Goal: Transaction & Acquisition: Purchase product/service

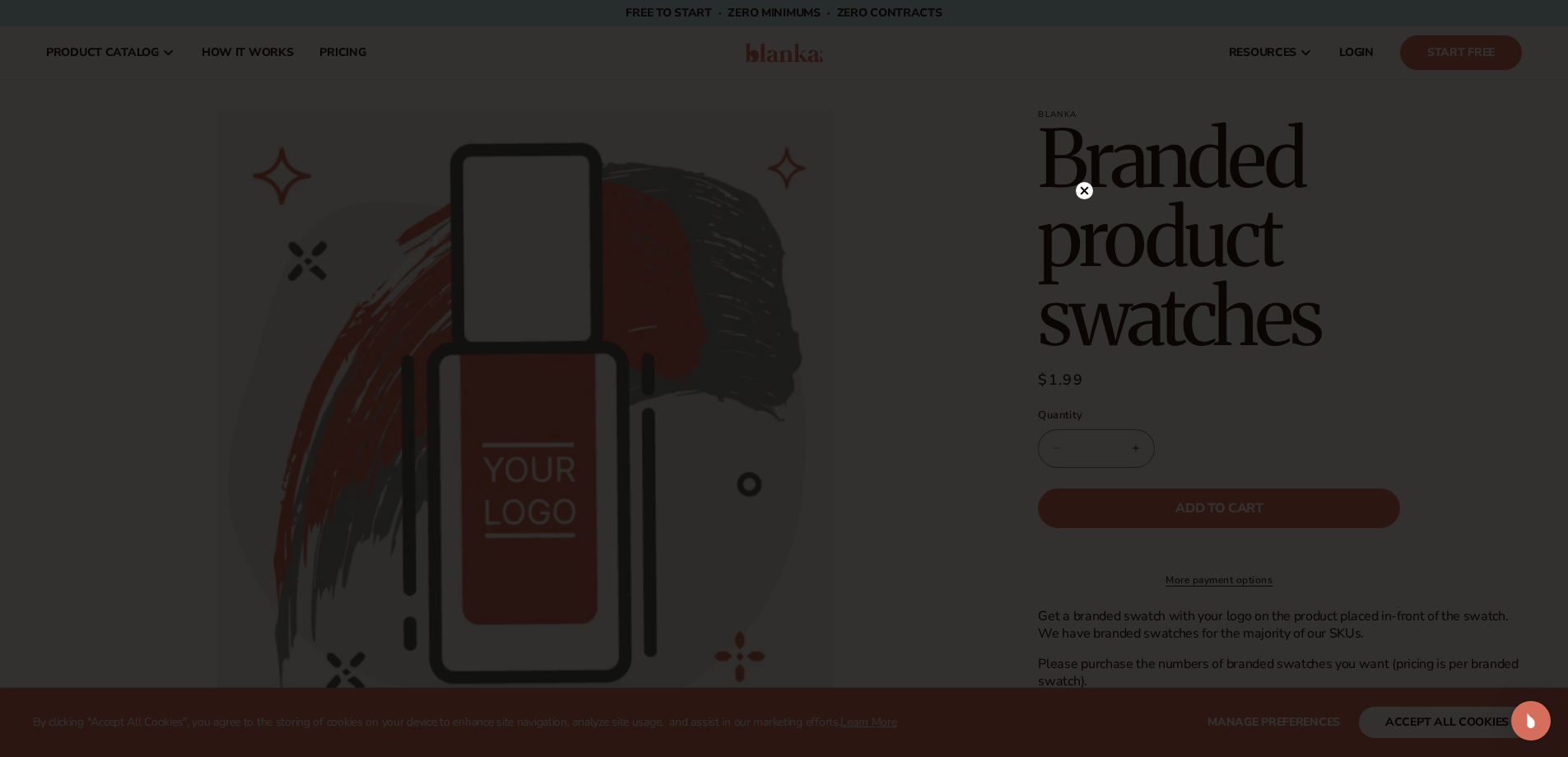
click at [1084, 185] on circle at bounding box center [1085, 191] width 17 height 17
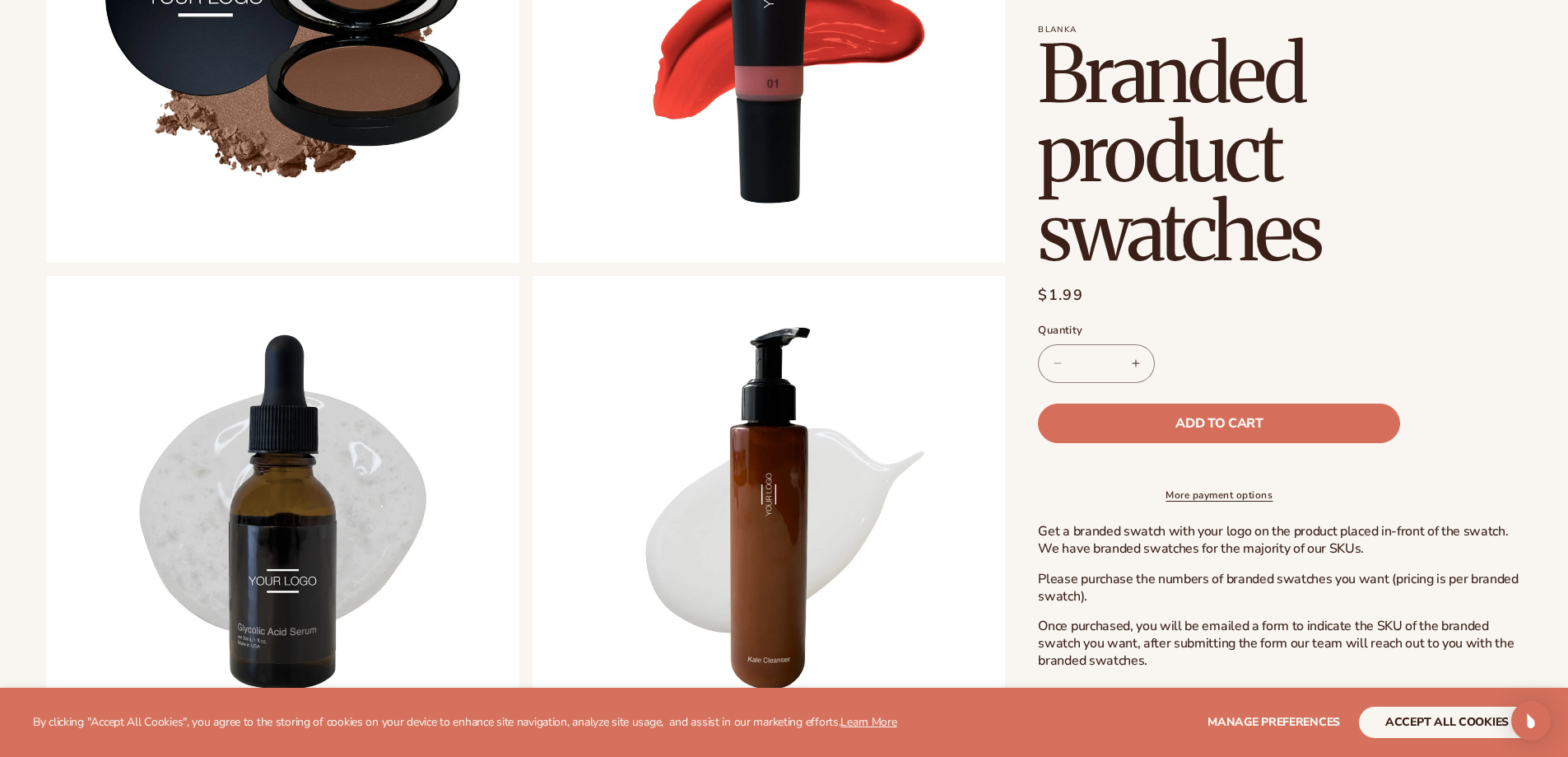
scroll to position [988, 0]
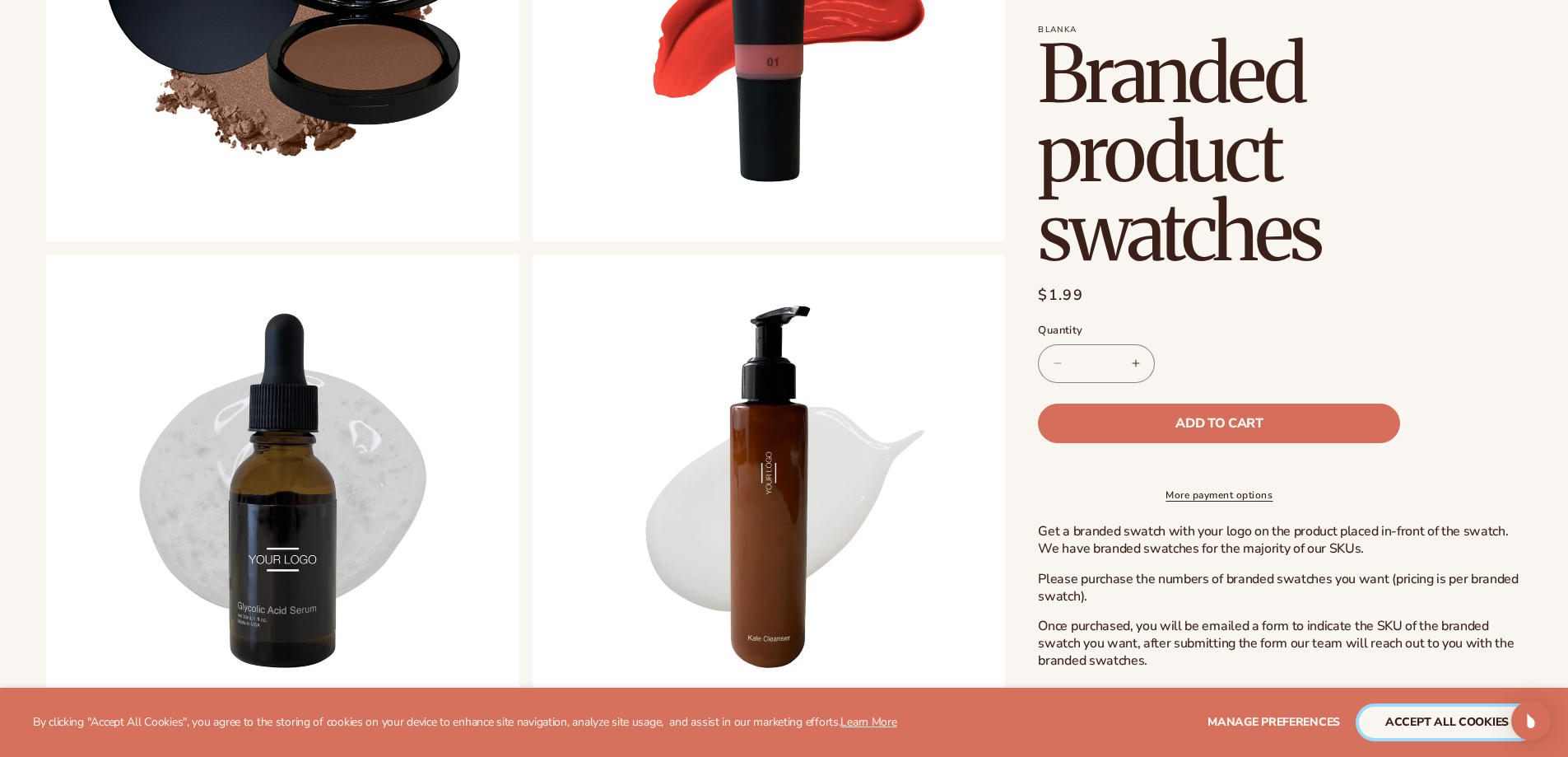
click at [1424, 712] on button "accept all cookies" at bounding box center [1447, 722] width 176 height 32
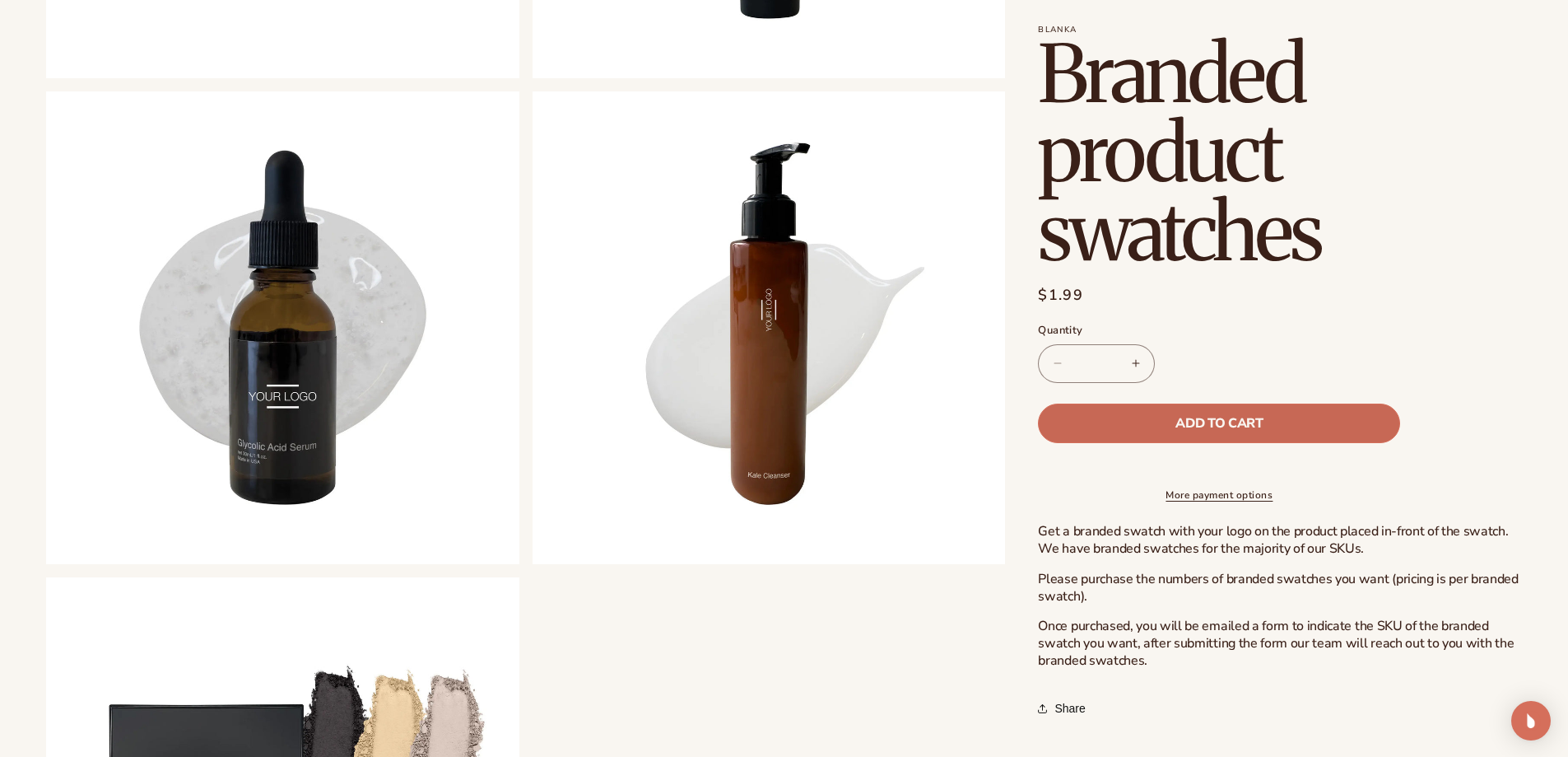
scroll to position [1153, 0]
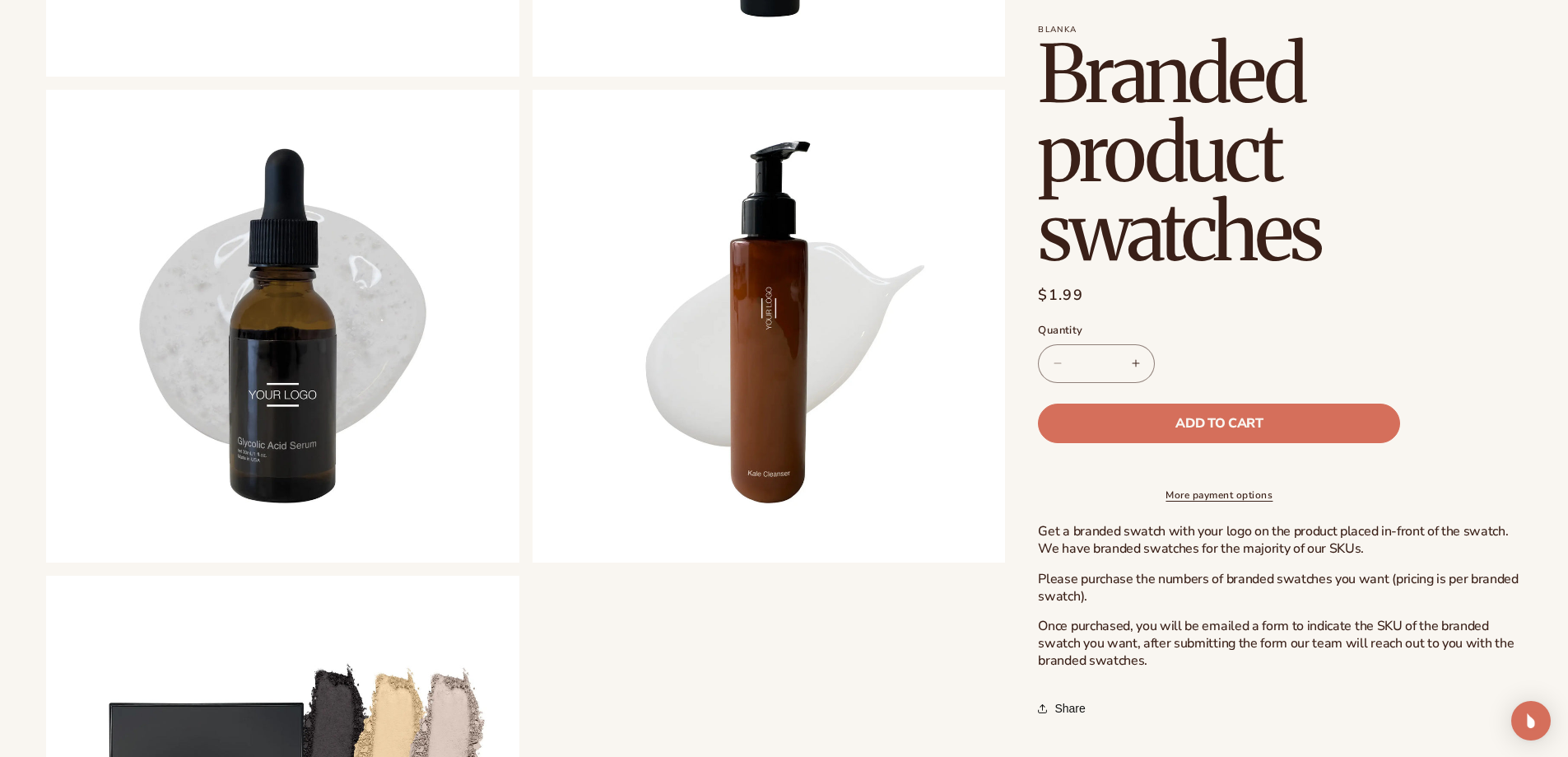
click at [1141, 363] on button "Increase quantity for Branded product swatches" at bounding box center [1136, 364] width 37 height 39
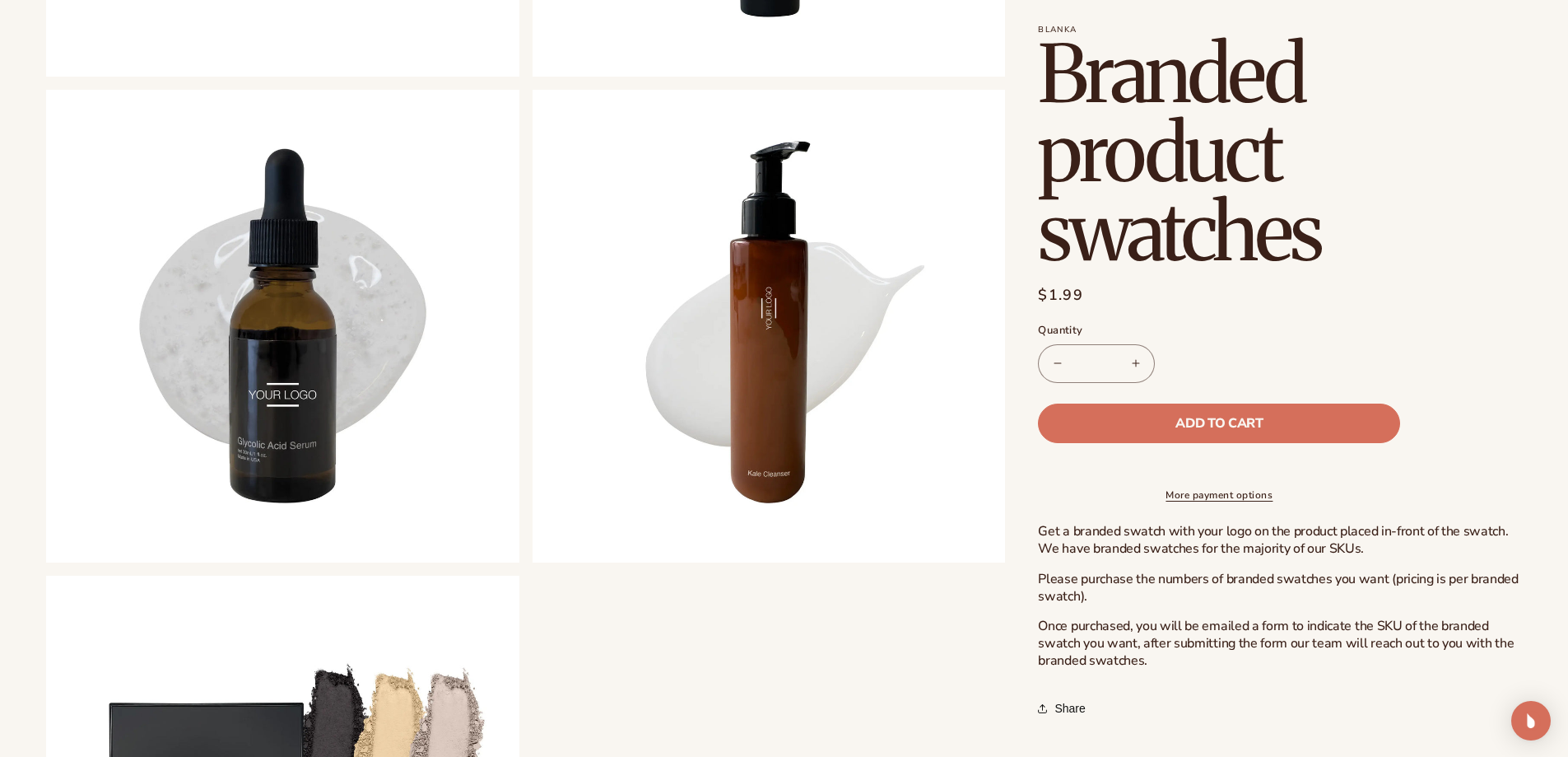
click at [1141, 363] on button "Increase quantity for Branded product swatches" at bounding box center [1136, 364] width 37 height 39
click at [1054, 358] on button "Decrease quantity for Branded product swatches" at bounding box center [1057, 364] width 37 height 39
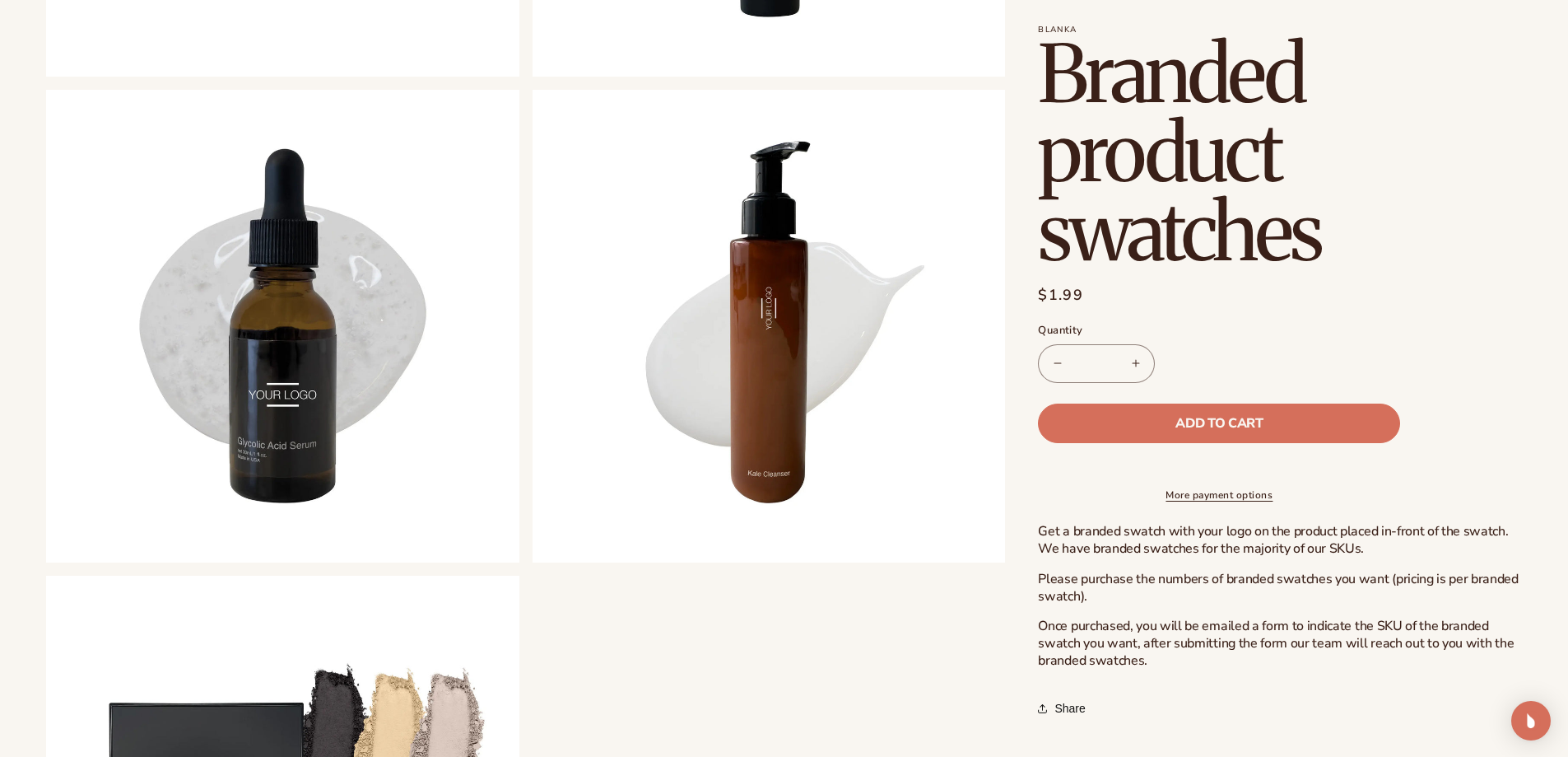
click at [1054, 358] on button "Decrease quantity for Branded product swatches" at bounding box center [1057, 364] width 37 height 39
click at [1055, 358] on button "Decrease quantity for Branded product swatches" at bounding box center [1057, 364] width 37 height 39
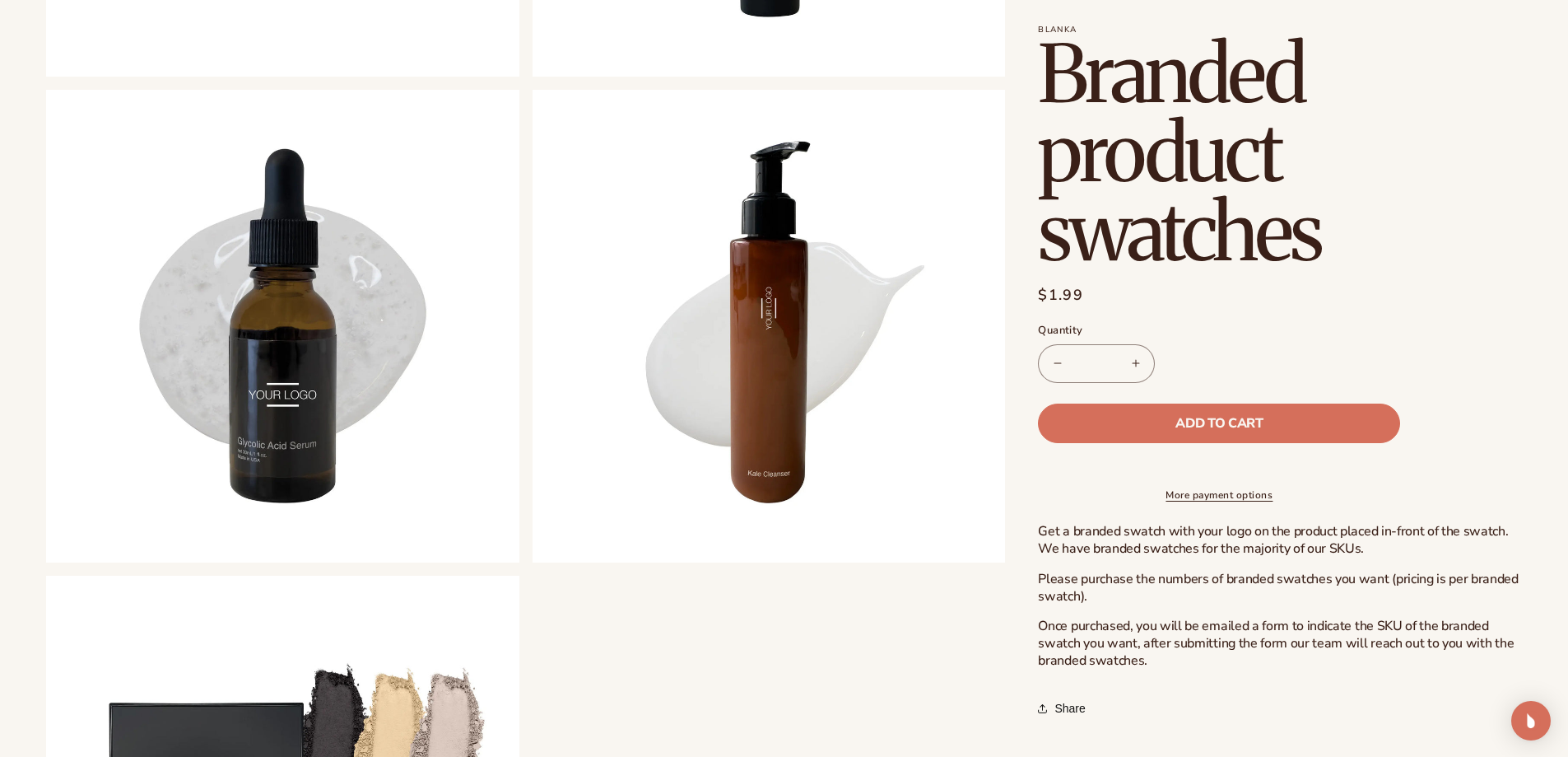
click at [1055, 358] on button "Decrease quantity for Branded product swatches" at bounding box center [1057, 364] width 37 height 39
type input "*"
click at [1055, 358] on button "Decrease quantity for Branded product swatches" at bounding box center [1057, 364] width 37 height 39
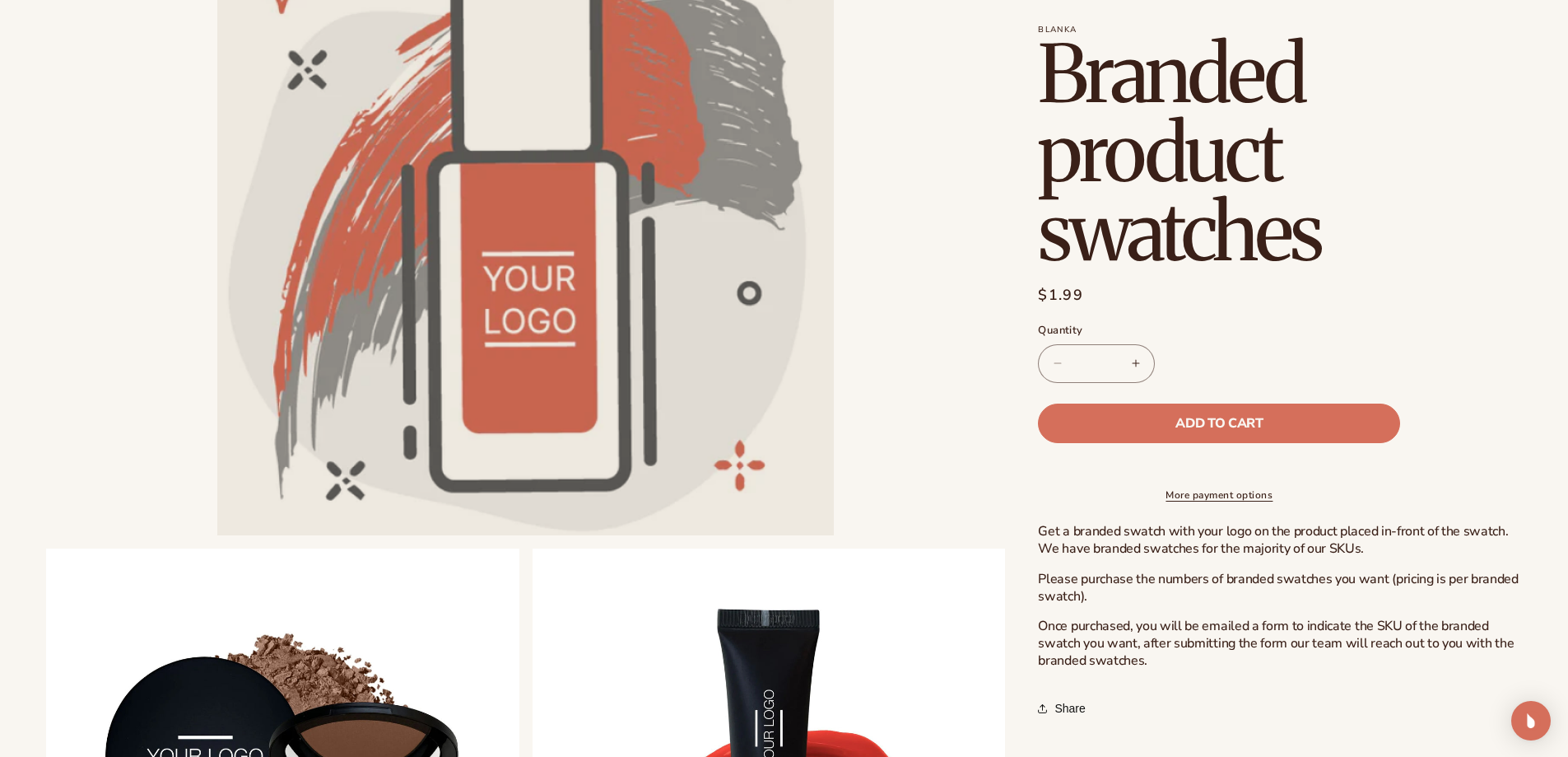
scroll to position [0, 0]
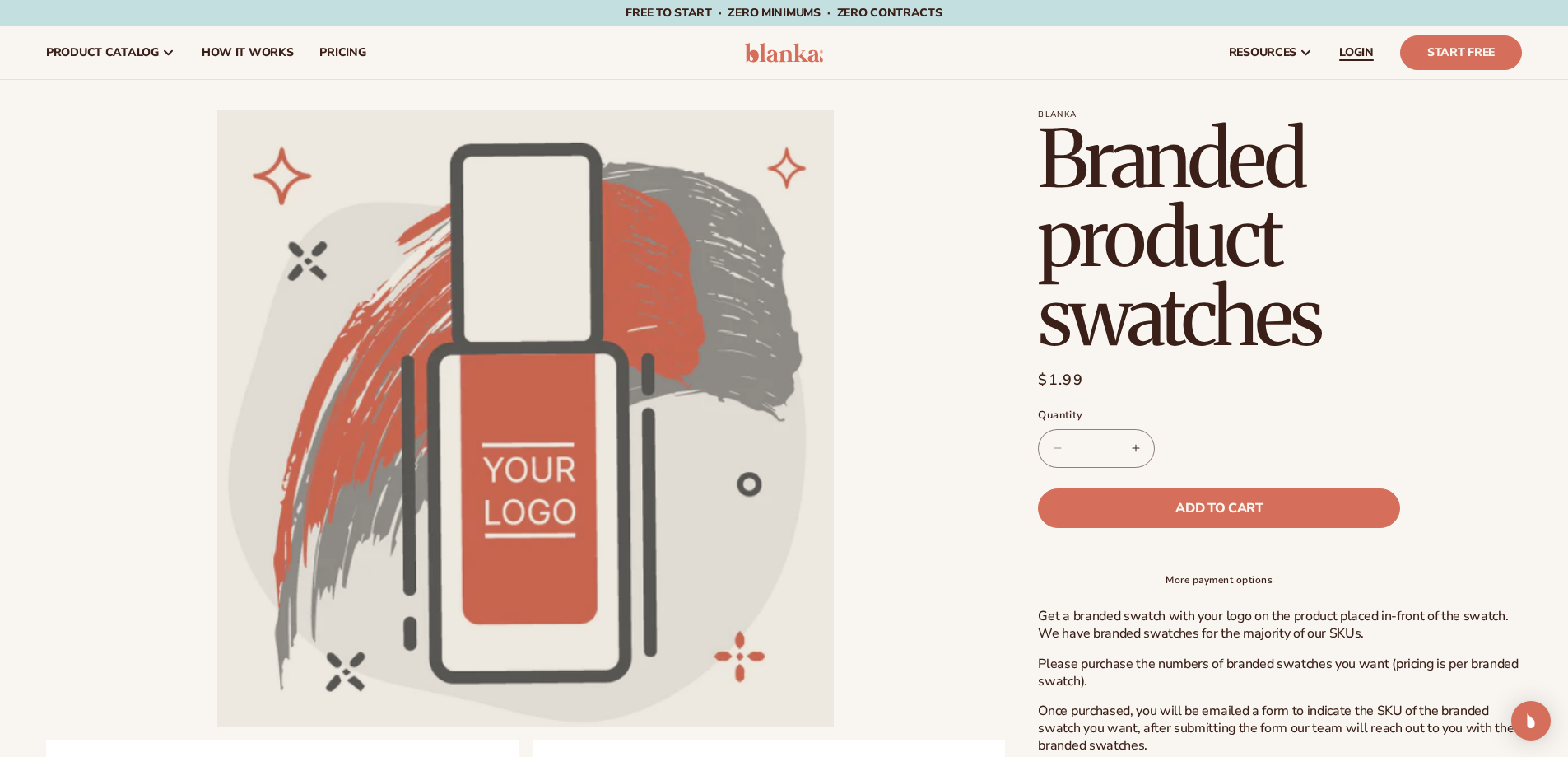
click at [1361, 49] on span "LOGIN" at bounding box center [1357, 53] width 35 height 13
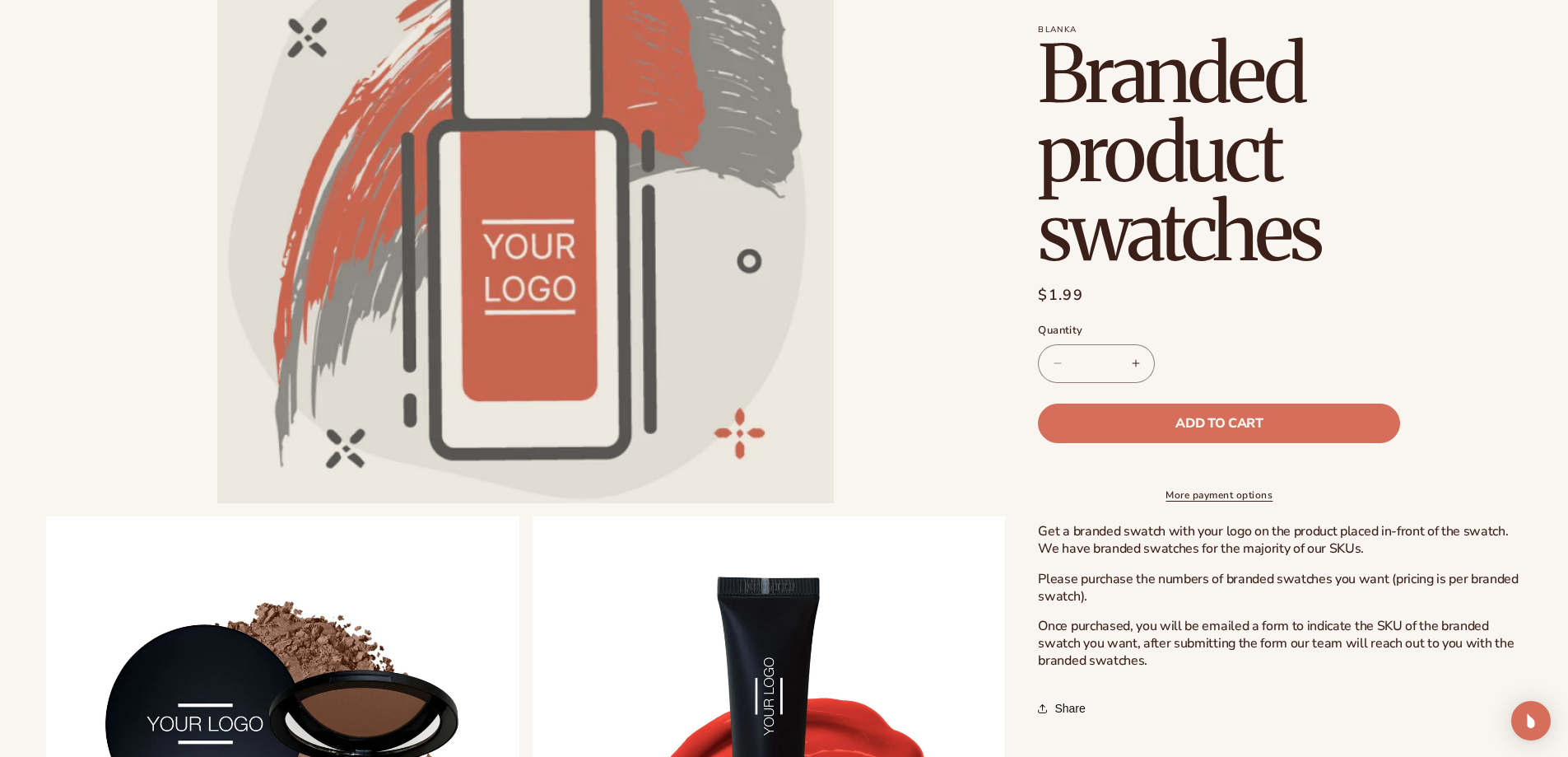
scroll to position [248, 0]
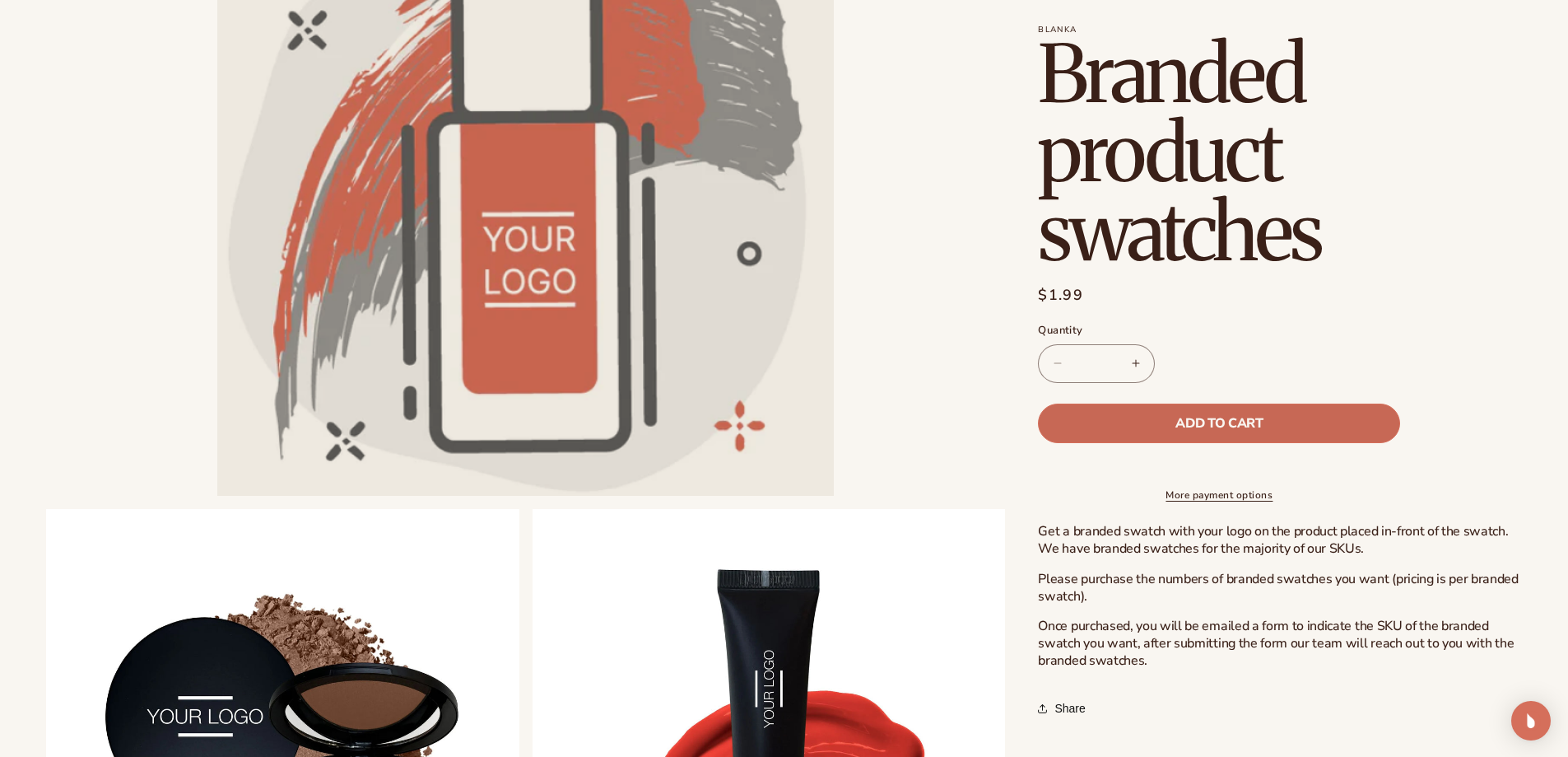
click at [1231, 423] on span "Add to cart" at bounding box center [1219, 424] width 88 height 13
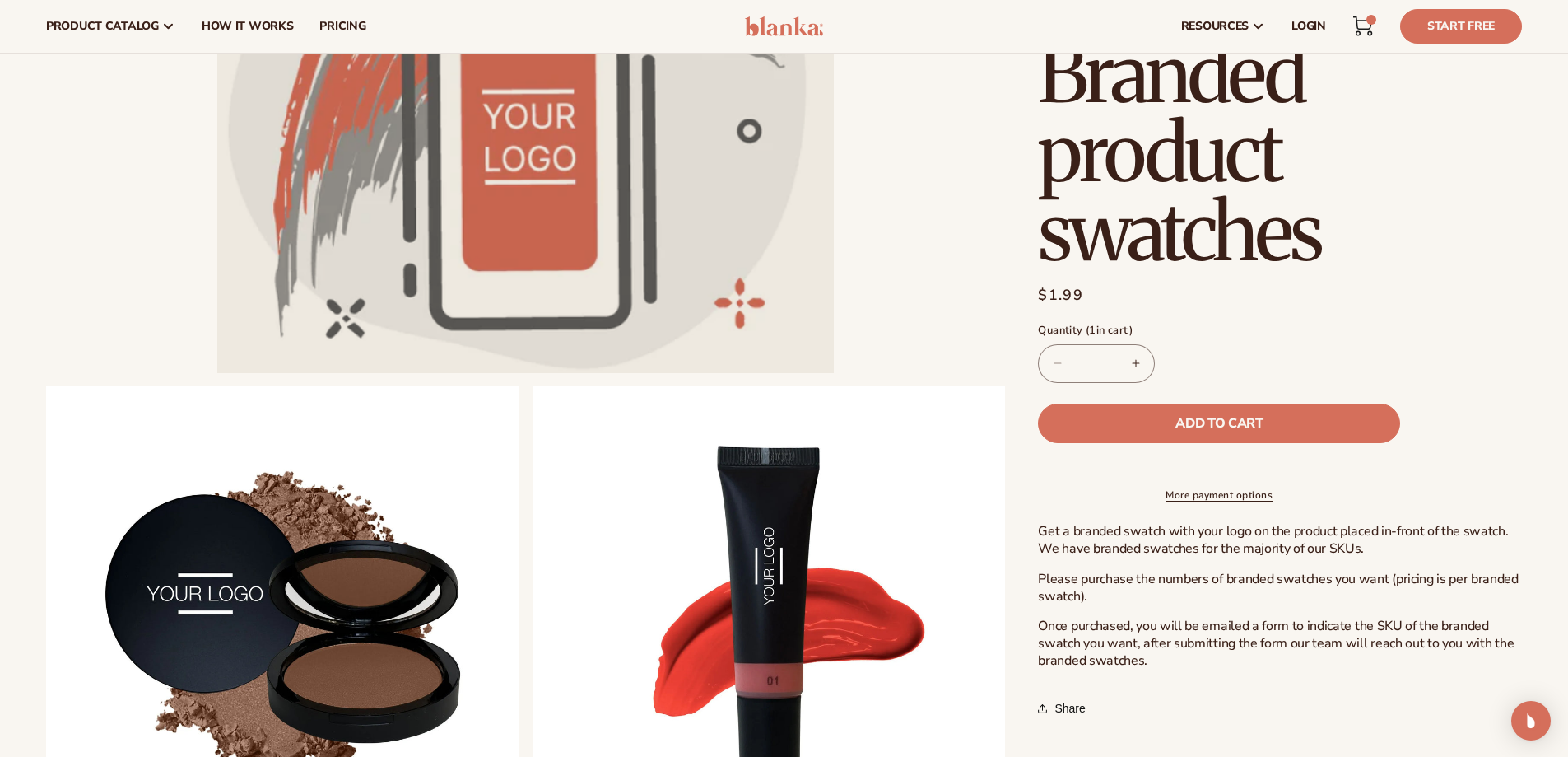
scroll to position [329, 0]
